Goal: Transaction & Acquisition: Purchase product/service

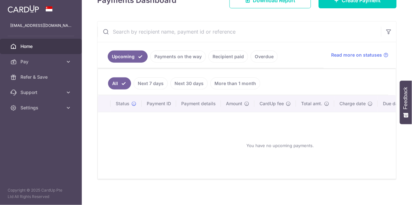
scroll to position [103, 0]
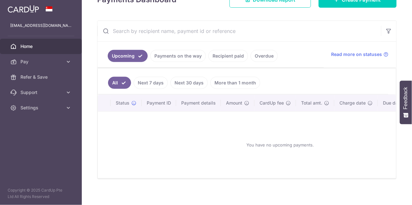
click at [234, 57] on link "Recipient paid" at bounding box center [228, 56] width 40 height 12
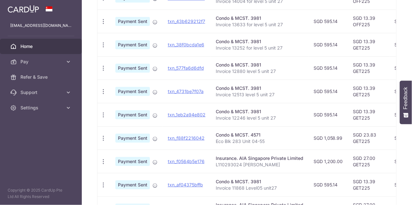
scroll to position [143, 0]
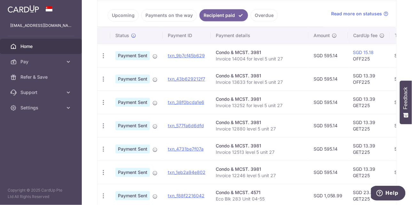
click at [101, 54] on icon "button" at bounding box center [103, 55] width 7 height 7
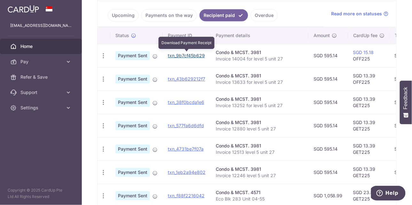
click at [179, 54] on link "txn_9b7cf45b629" at bounding box center [186, 55] width 37 height 5
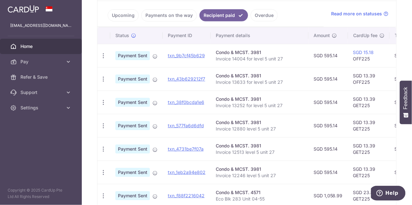
click at [239, 56] on p "Invoice 14004 for level 5 unit 27" at bounding box center [259, 59] width 87 height 6
click at [221, 52] on div "Condo & MCST. 3981" at bounding box center [259, 52] width 87 height 6
drag, startPoint x: 215, startPoint y: 57, endPoint x: 285, endPoint y: 60, distance: 70.3
click at [285, 60] on p "Invoice 14004 for level 5 unit 27" at bounding box center [259, 59] width 87 height 6
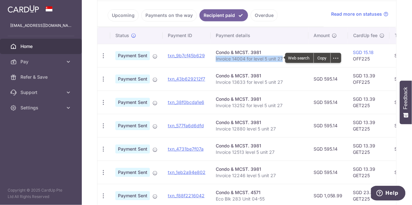
copy p "Invoice 14004 for level 5 unit 27"
click at [278, 44] on td "Condo & MCST. 3981 Invoice 14004 for level 5 unit 27" at bounding box center [259, 55] width 98 height 23
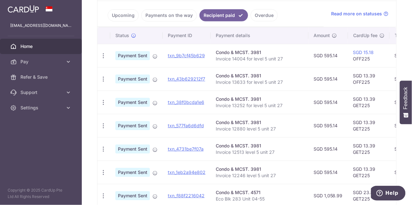
click at [29, 63] on span "Pay" at bounding box center [41, 61] width 42 height 6
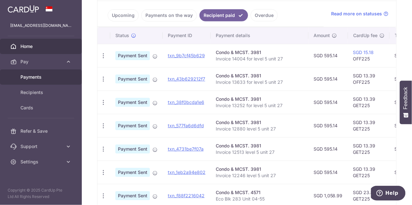
click at [44, 79] on span "Payments" at bounding box center [41, 77] width 42 height 6
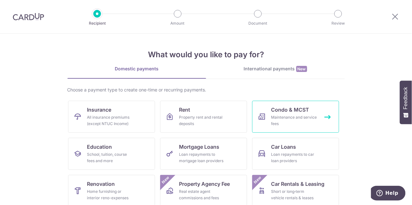
click at [285, 115] on div "Maintenance and service fees" at bounding box center [294, 120] width 46 height 13
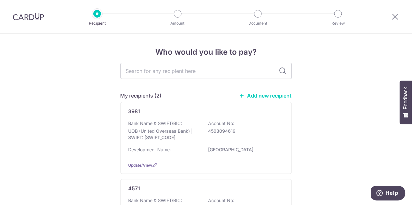
click at [258, 111] on div "3981" at bounding box center [202, 111] width 148 height 8
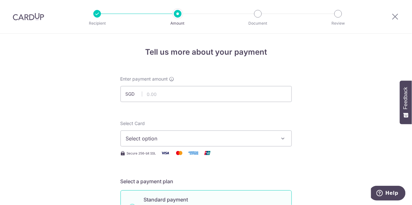
type input "595.14"
click at [160, 139] on span "Select option" at bounding box center [200, 138] width 149 height 8
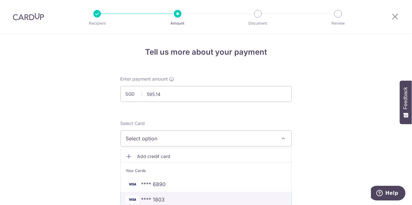
click at [160, 197] on span "**** 1803" at bounding box center [153, 199] width 24 height 8
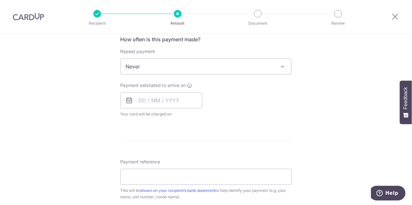
scroll to position [246, 0]
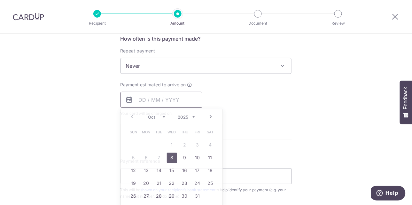
click at [148, 100] on input "text" at bounding box center [161, 100] width 82 height 16
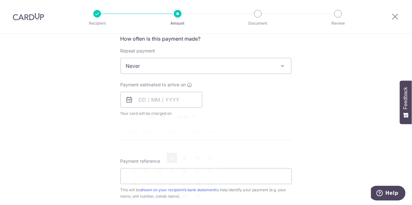
click at [255, 87] on div "Payment estimated to arrive on Prev Next Oct Nov Dec 2025 2026 2027 2028 2029 2…" at bounding box center [206, 98] width 179 height 35
click at [127, 100] on icon at bounding box center [129, 100] width 8 height 8
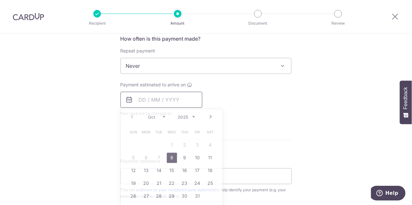
click at [133, 103] on input "text" at bounding box center [161, 100] width 82 height 16
click at [170, 157] on link "8" at bounding box center [172, 158] width 10 height 10
type input "08/10/2025"
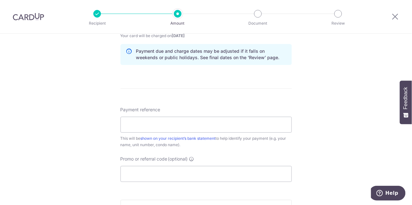
scroll to position [324, 0]
click at [134, 119] on input "Payment reference" at bounding box center [205, 124] width 171 height 16
paste input "Invoice 14004 for level 5 unit 27"
click at [157, 122] on input "Invoice 14004 for level 5 unit 27" at bounding box center [205, 124] width 171 height 16
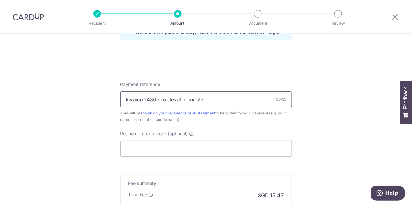
scroll to position [353, 0]
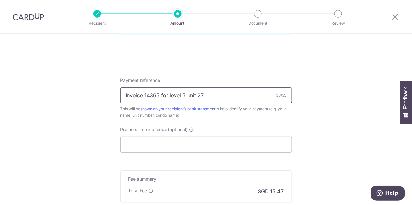
type input "Invoice 14365 for level 5 unit 27"
click at [170, 146] on input "Promo or referral code (optional)" at bounding box center [205, 144] width 171 height 16
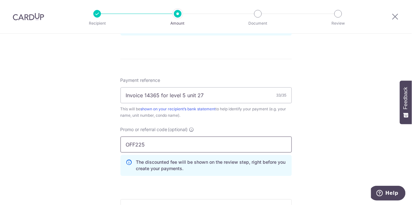
type input "OFF225"
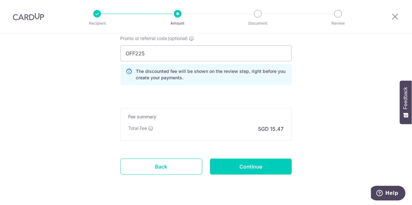
scroll to position [445, 0]
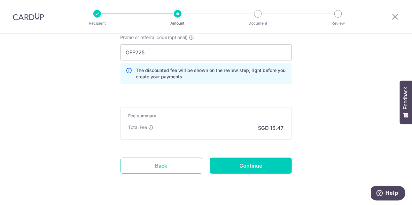
click at [247, 163] on input "Continue" at bounding box center [251, 165] width 82 height 16
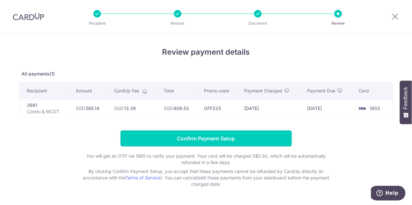
click at [224, 136] on input "Confirm Payment Setup" at bounding box center [205, 138] width 171 height 16
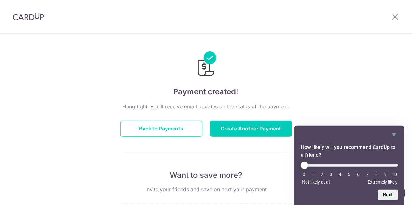
click at [376, 172] on li "8" at bounding box center [376, 173] width 6 height 5
type input "8"
click at [376, 165] on input "range" at bounding box center [348, 165] width 97 height 3
click at [390, 195] on button "Next" at bounding box center [388, 194] width 20 height 10
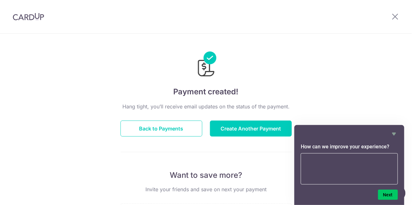
click at [384, 193] on button "Next" at bounding box center [388, 194] width 20 height 10
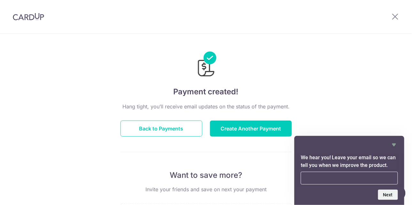
type input "[EMAIL_ADDRESS][DOMAIN_NAME]"
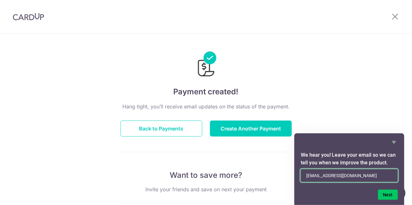
drag, startPoint x: 361, startPoint y: 177, endPoint x: 286, endPoint y: 181, distance: 74.5
click at [286, 181] on body "× Invite your friends via email To Send Invitations Sample From CardUp Subject …" at bounding box center [206, 102] width 412 height 205
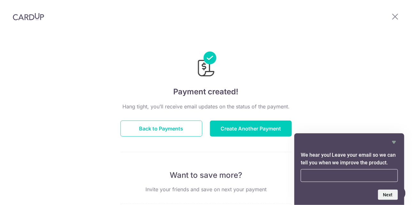
click at [350, 126] on div "Payment created! Hang tight, you’ll receive email updates on the status of the …" at bounding box center [206, 204] width 412 height 341
click at [357, 178] on form "We hear you! Leave your email so we can tell you when we improve the product. N…" at bounding box center [349, 175] width 110 height 49
click at [357, 178] on input "email" at bounding box center [348, 175] width 97 height 13
click at [369, 128] on div "Payment created! Hang tight, you’ll receive email updates on the status of the …" at bounding box center [206, 204] width 412 height 341
click at [395, 142] on icon "Hide survey" at bounding box center [394, 142] width 8 height 8
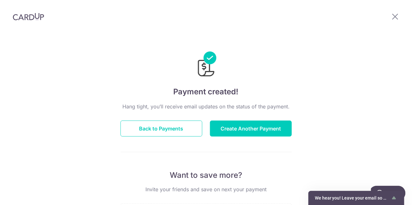
click at [395, 196] on icon "Show survey - We hear you! Leave your email so we can tell you when we improve …" at bounding box center [394, 198] width 8 height 8
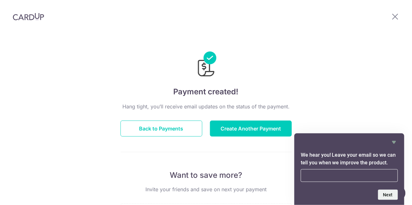
click at [364, 175] on form "We hear you! Leave your email so we can tell you when we improve the product. N…" at bounding box center [349, 175] width 110 height 49
click at [364, 175] on input "email" at bounding box center [348, 175] width 97 height 13
click at [339, 141] on div at bounding box center [348, 142] width 97 height 8
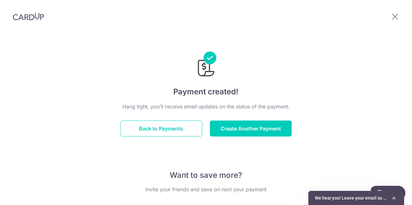
click at [395, 197] on icon "Show survey - We hear you! Leave your email so we can tell you when we improve …" at bounding box center [394, 198] width 8 height 8
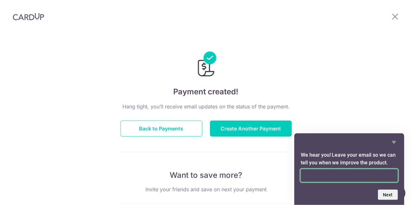
click at [355, 177] on input "email" at bounding box center [348, 175] width 97 height 13
click at [320, 92] on div "Payment created! Hang tight, you’ll receive email updates on the status of the …" at bounding box center [206, 204] width 412 height 341
click at [177, 128] on button "Back to Payments" at bounding box center [161, 128] width 82 height 16
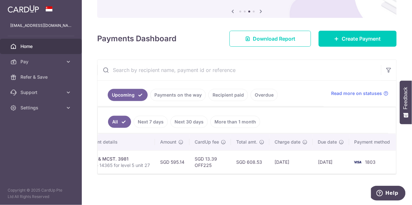
scroll to position [0, 151]
